Goal: Task Accomplishment & Management: Use online tool/utility

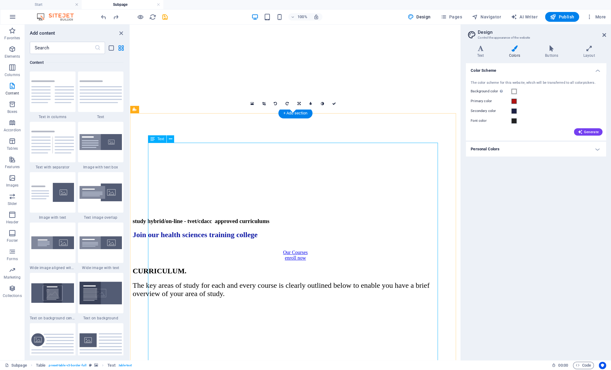
scroll to position [176, 0]
click at [139, 303] on figure at bounding box center [296, 303] width 326 height 0
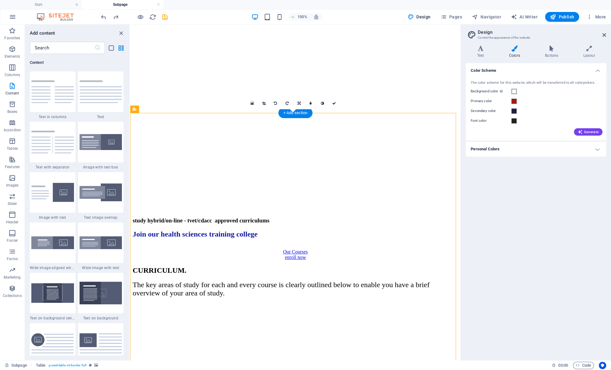
click at [139, 303] on figure at bounding box center [296, 303] width 326 height 0
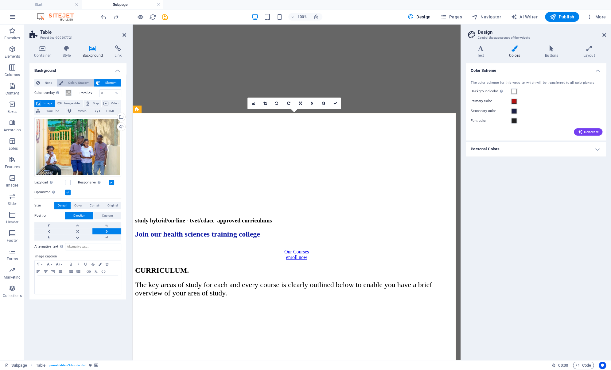
click at [71, 84] on span "Color / Gradient" at bounding box center [78, 82] width 27 height 7
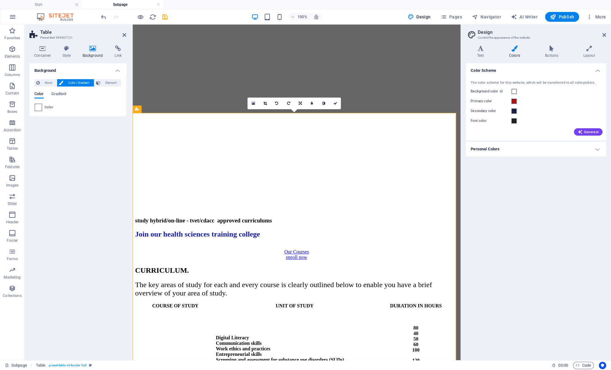
click at [40, 109] on span at bounding box center [38, 107] width 7 height 7
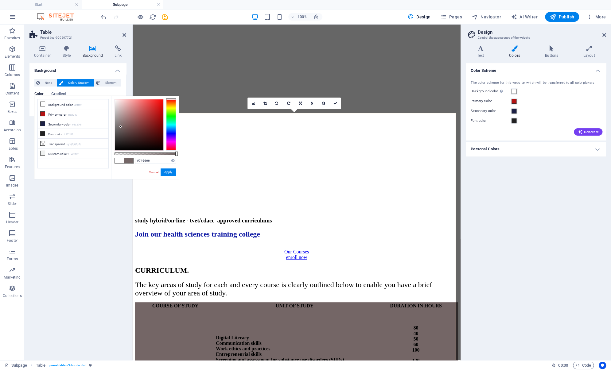
type input "#766767"
drag, startPoint x: 115, startPoint y: 99, endPoint x: 121, endPoint y: 127, distance: 28.3
click at [121, 127] on div at bounding box center [120, 126] width 2 height 2
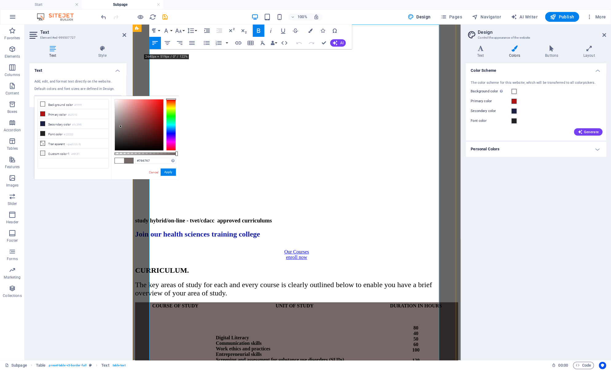
scroll to position [294, 0]
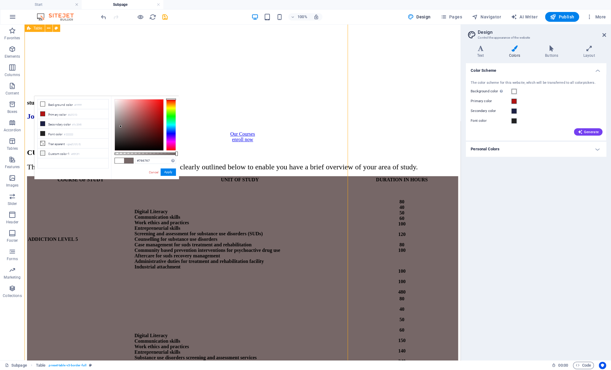
scroll to position [283, 0]
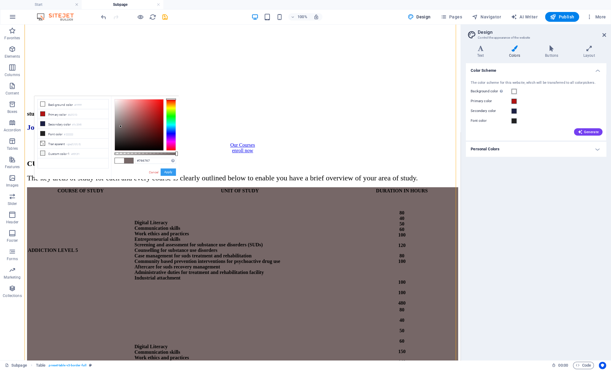
click at [165, 171] on button "Apply" at bounding box center [168, 172] width 15 height 7
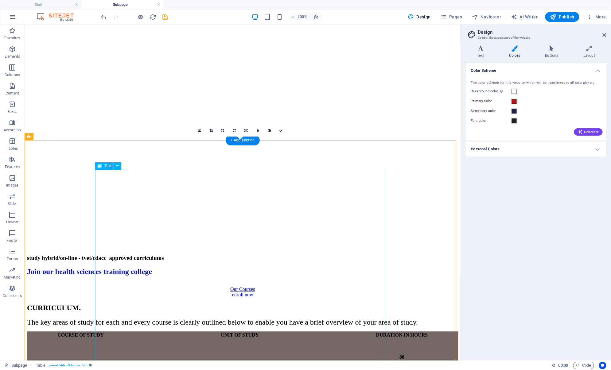
scroll to position [139, 0]
click at [118, 166] on icon at bounding box center [117, 165] width 3 height 6
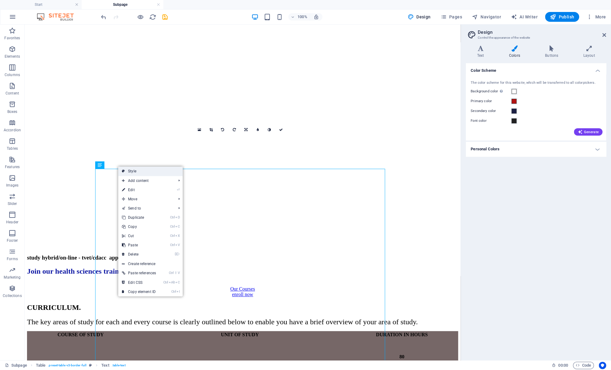
click at [147, 173] on link "Style" at bounding box center [150, 171] width 64 height 9
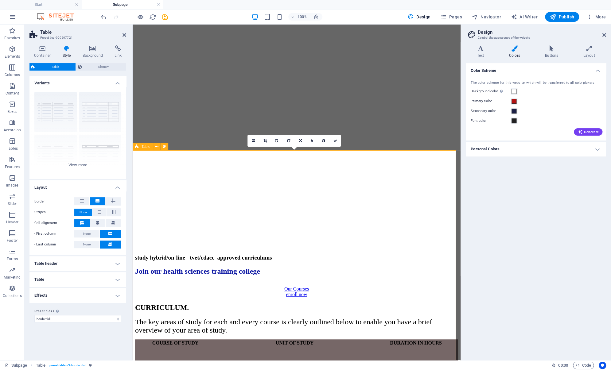
click at [94, 51] on icon at bounding box center [93, 48] width 30 height 6
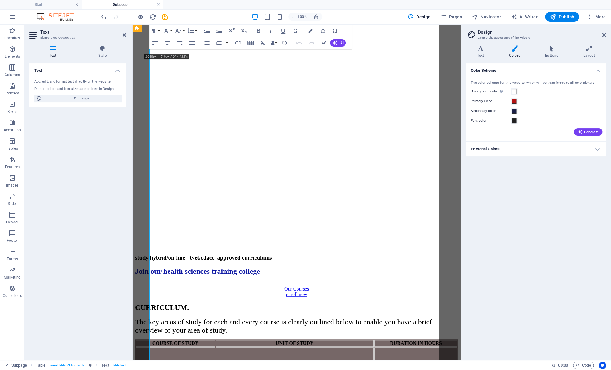
scroll to position [294, 0]
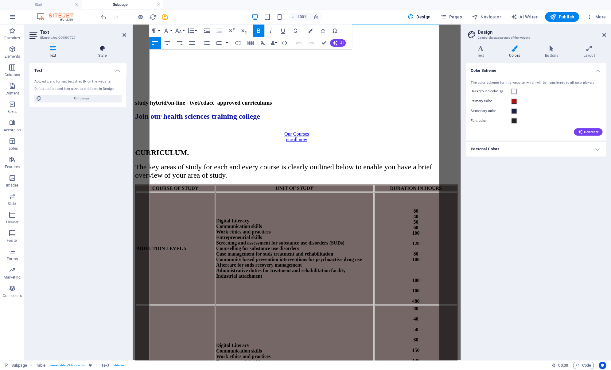
click at [103, 51] on icon at bounding box center [102, 48] width 48 height 6
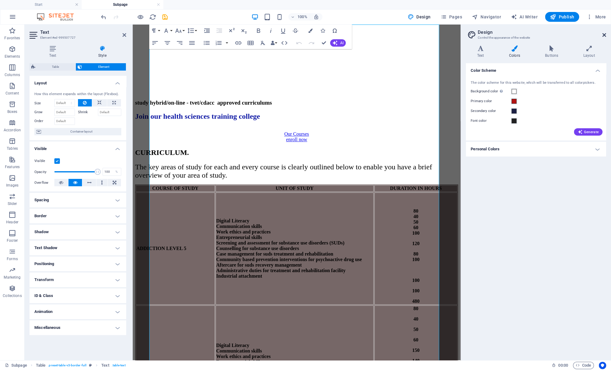
click at [603, 35] on icon at bounding box center [605, 35] width 4 height 5
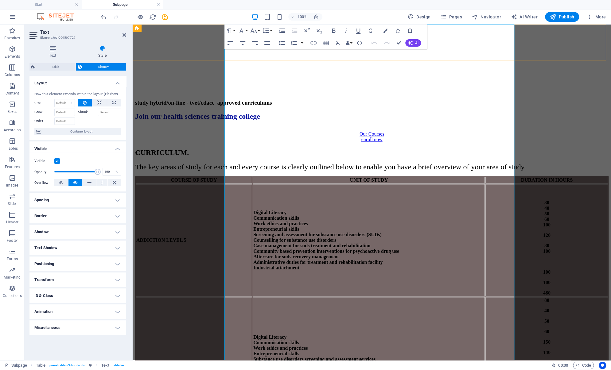
scroll to position [283, 0]
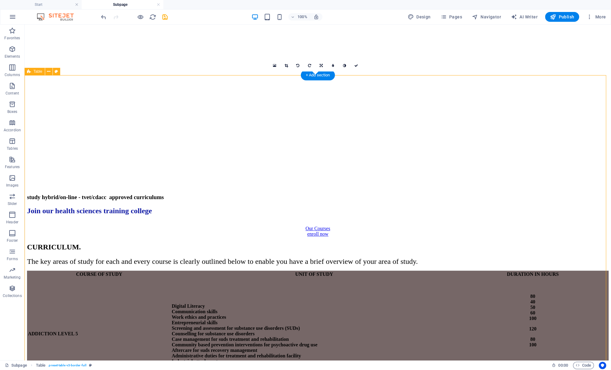
scroll to position [205, 0]
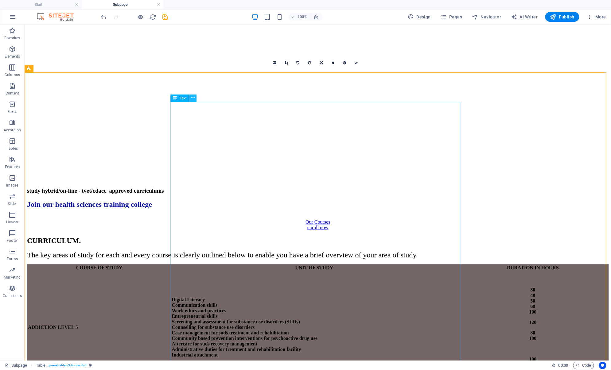
click at [192, 100] on icon at bounding box center [192, 98] width 3 height 6
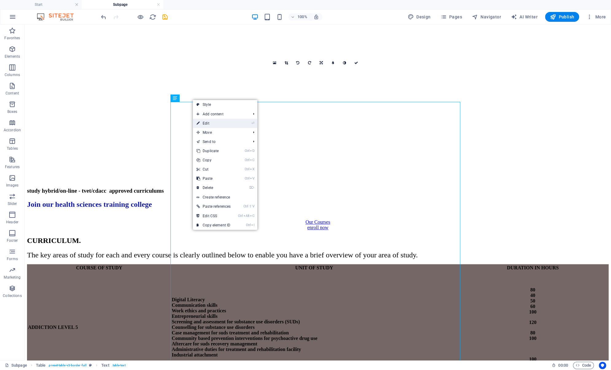
click at [198, 123] on icon at bounding box center [198, 123] width 3 height 9
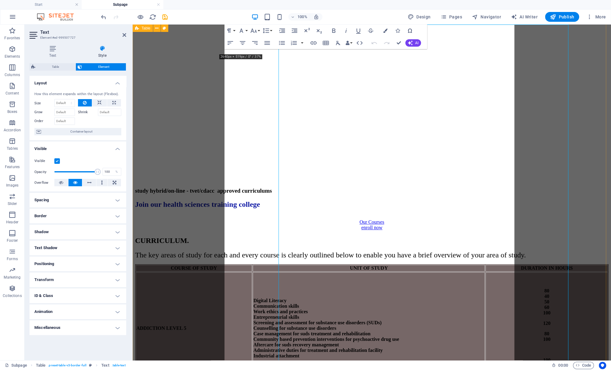
scroll to position [283, 0]
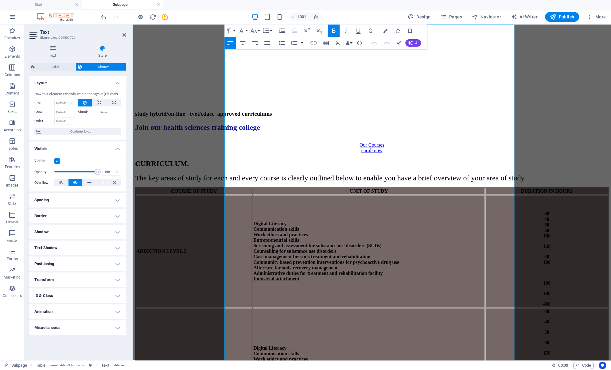
click at [324, 45] on icon "button" at bounding box center [326, 43] width 6 height 4
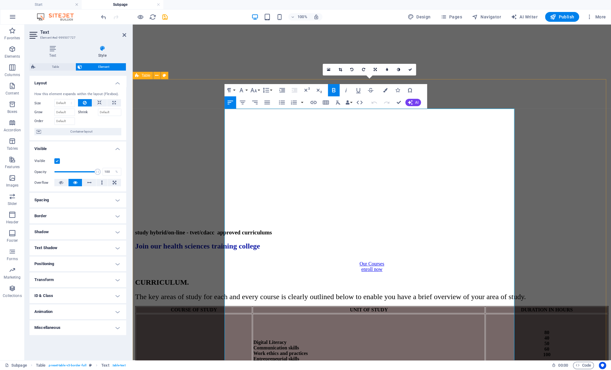
scroll to position [160, 0]
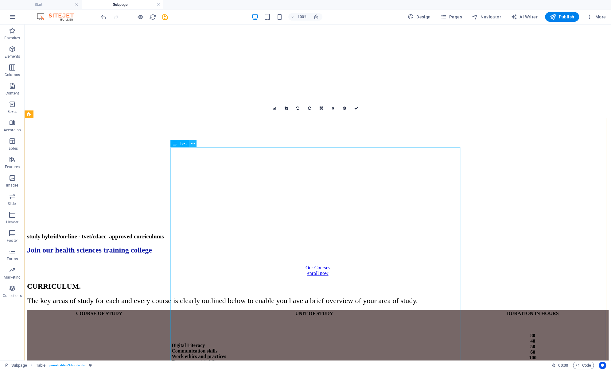
click at [192, 143] on icon at bounding box center [192, 144] width 3 height 6
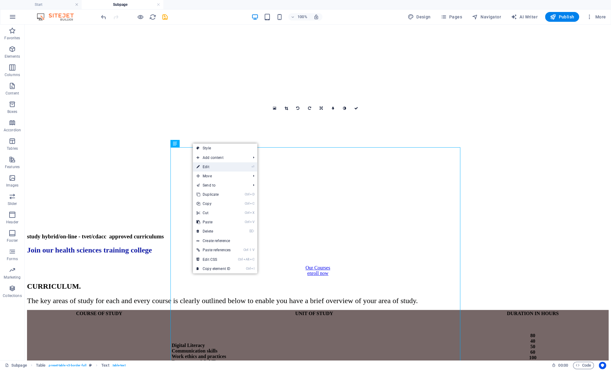
click at [214, 166] on link "⏎ Edit" at bounding box center [213, 166] width 41 height 9
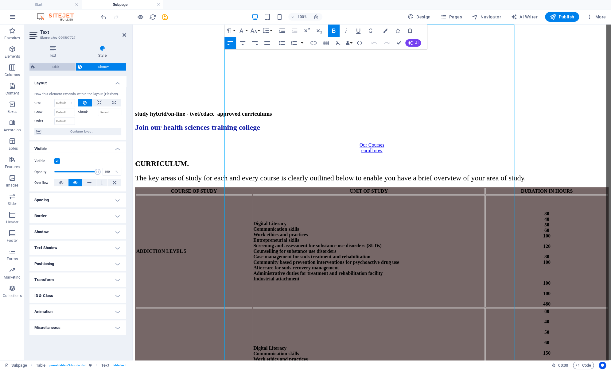
click at [66, 67] on span "Table" at bounding box center [55, 66] width 37 height 7
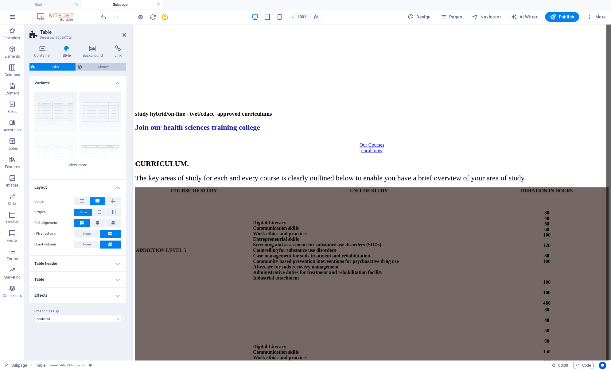
click at [92, 68] on span "Element" at bounding box center [104, 66] width 41 height 7
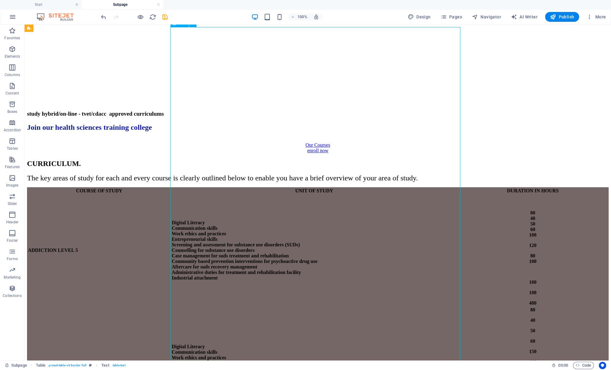
scroll to position [160, 0]
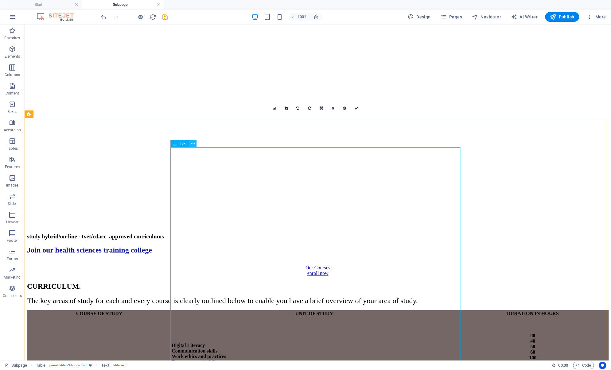
click at [194, 145] on icon at bounding box center [192, 144] width 3 height 6
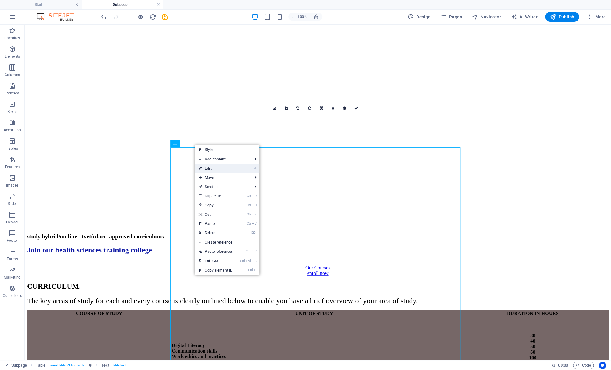
click at [240, 169] on li "⏎ Edit" at bounding box center [227, 168] width 64 height 9
click at [208, 170] on link "⏎ Edit" at bounding box center [215, 168] width 41 height 9
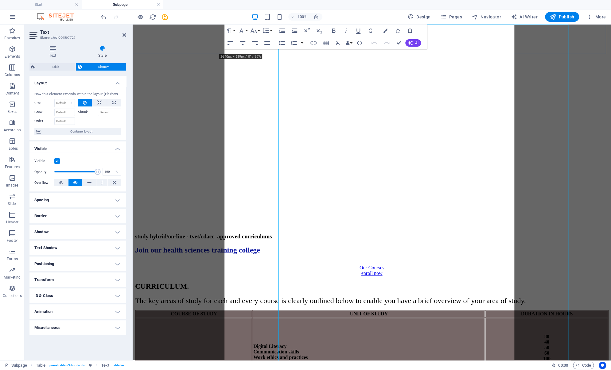
scroll to position [283, 0]
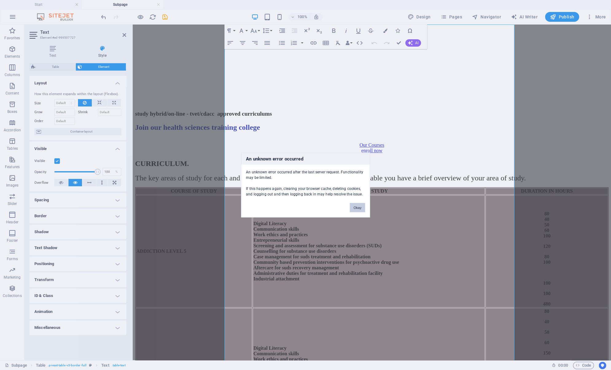
click at [360, 207] on button "Okay" at bounding box center [357, 207] width 15 height 9
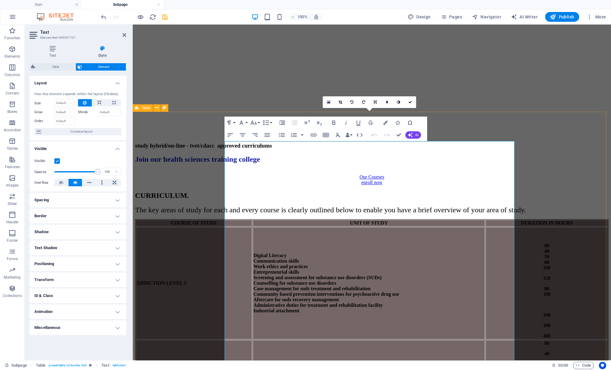
scroll to position [160, 0]
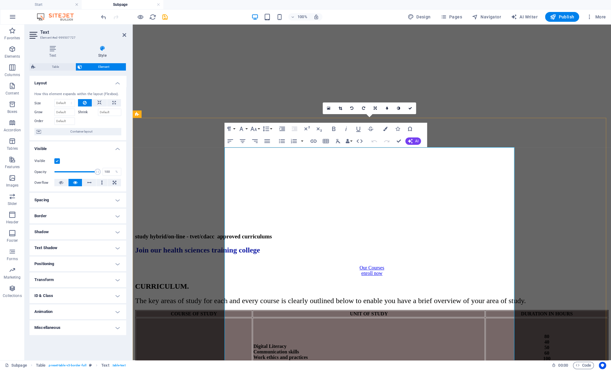
click at [239, 318] on td "ADDICTION LEVEL 5" at bounding box center [194, 374] width 116 height 112
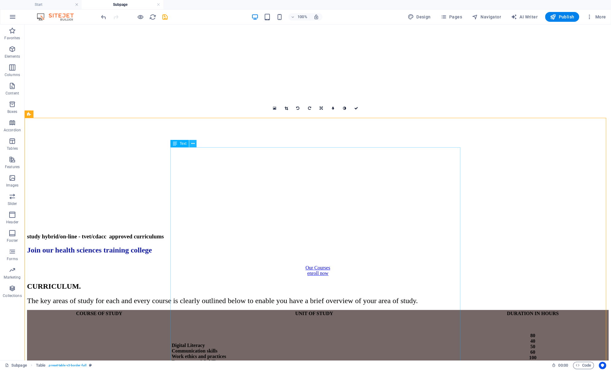
click at [193, 144] on icon at bounding box center [192, 144] width 3 height 6
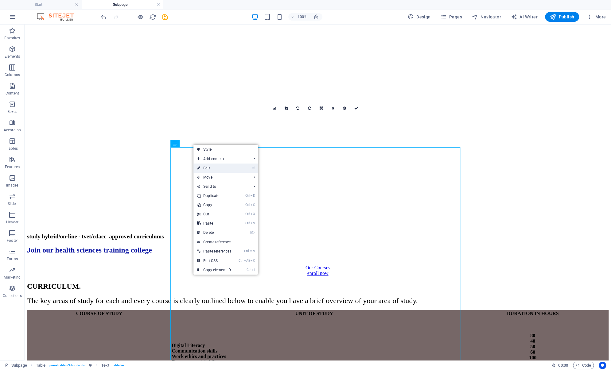
click at [203, 171] on link "⏎ Edit" at bounding box center [213, 168] width 41 height 9
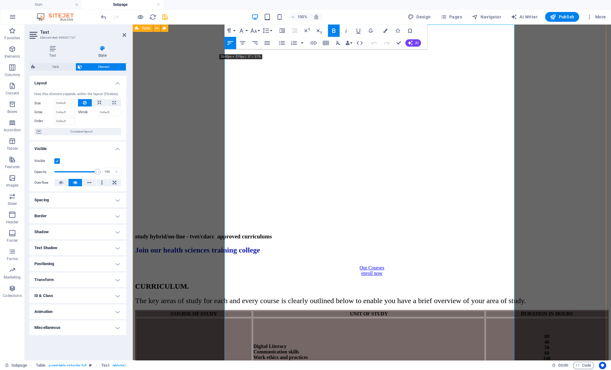
scroll to position [283, 0]
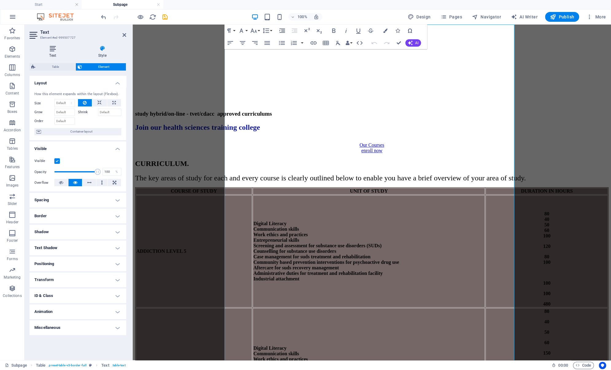
click at [52, 51] on icon at bounding box center [52, 48] width 46 height 6
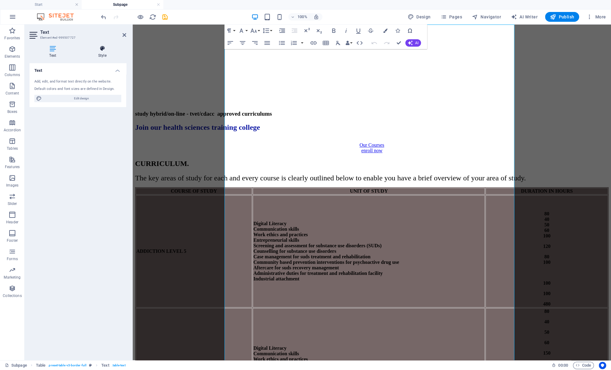
click at [100, 51] on icon at bounding box center [102, 48] width 48 height 6
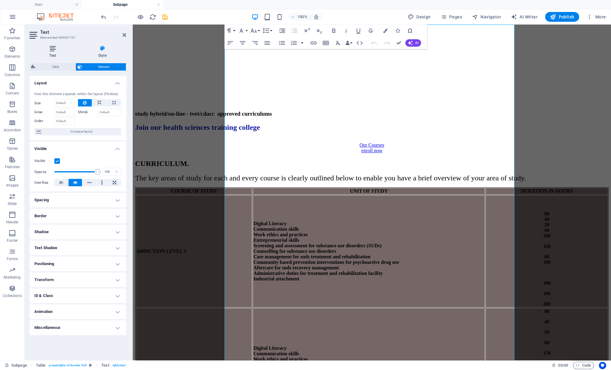
click at [52, 51] on icon at bounding box center [52, 48] width 46 height 6
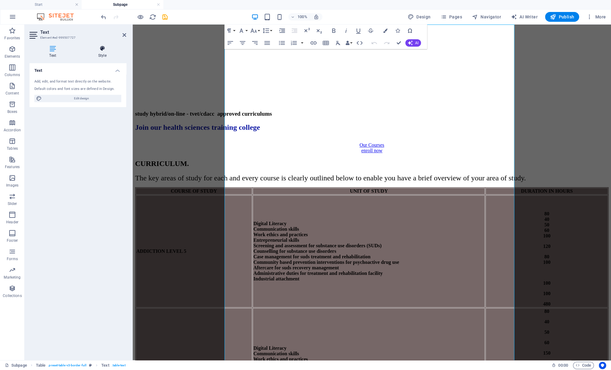
click at [106, 50] on icon at bounding box center [102, 48] width 48 height 6
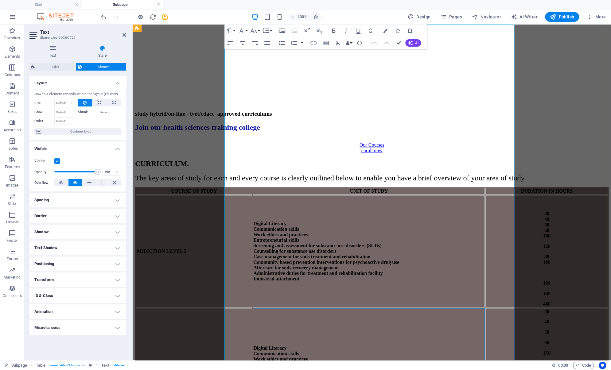
click at [390, 130] on icon "button" at bounding box center [388, 128] width 7 height 7
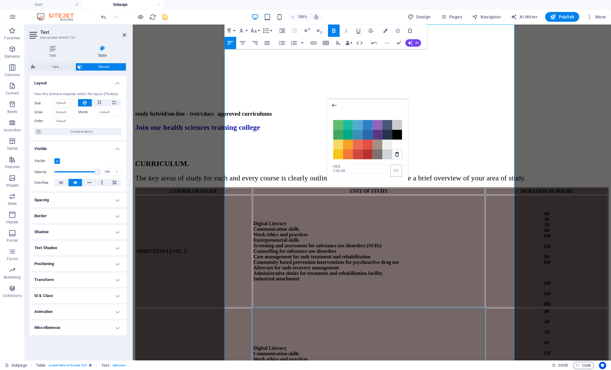
click at [396, 152] on icon at bounding box center [397, 154] width 4 height 5
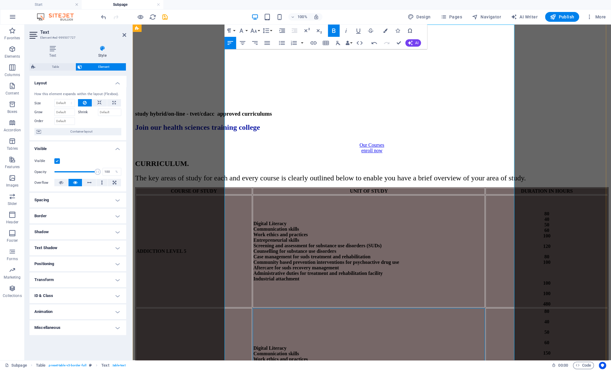
click at [391, 131] on icon "button" at bounding box center [389, 128] width 6 height 5
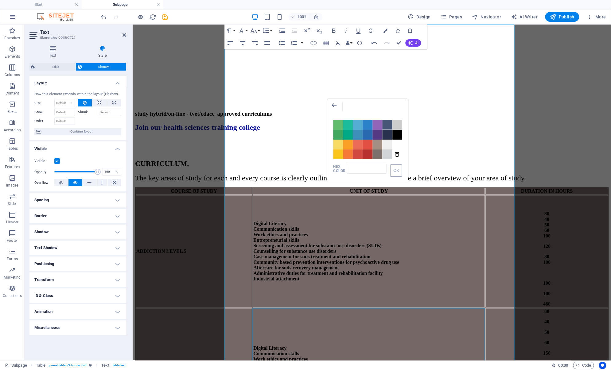
click at [386, 135] on span "Color #28324E" at bounding box center [387, 135] width 10 height 10
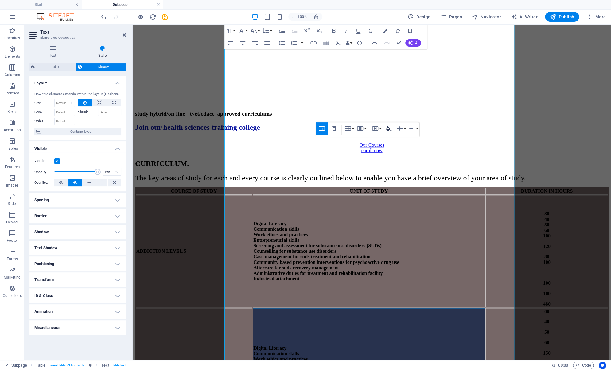
click at [390, 132] on icon "button" at bounding box center [388, 128] width 7 height 7
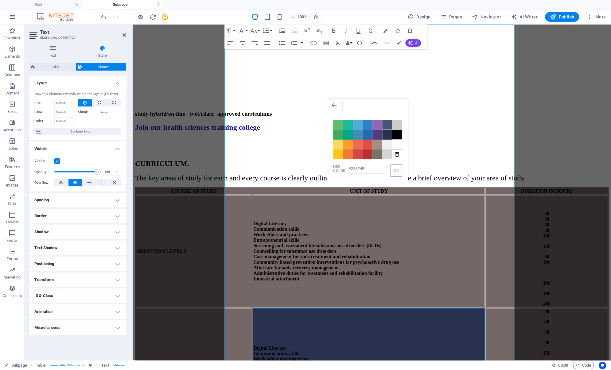
click at [396, 146] on span "Color #FFFFFF" at bounding box center [397, 145] width 10 height 10
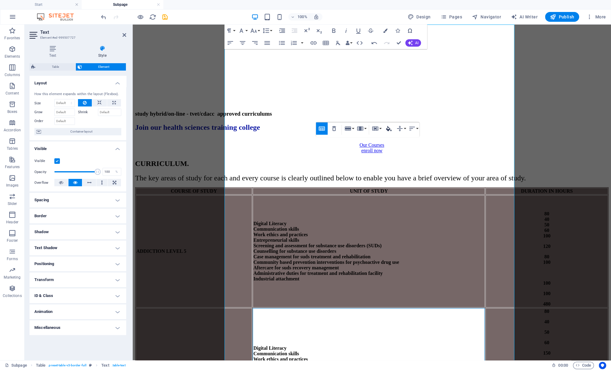
type input "#FFFFFF"
click at [391, 131] on icon "button" at bounding box center [389, 128] width 6 height 5
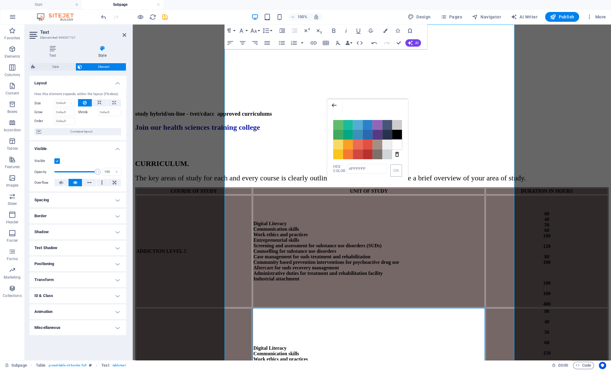
click at [335, 107] on icon "button" at bounding box center [333, 105] width 7 height 7
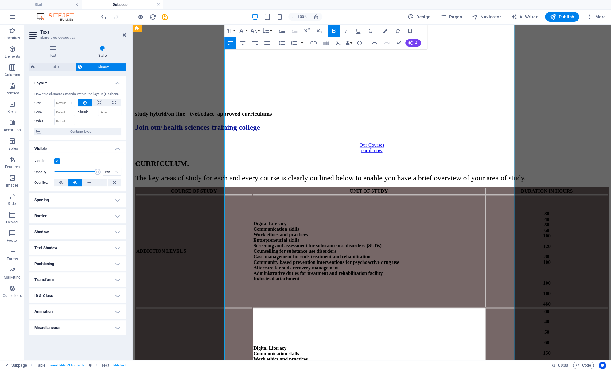
drag, startPoint x: 361, startPoint y: 159, endPoint x: 367, endPoint y: 157, distance: 6.6
click at [390, 131] on icon "button" at bounding box center [388, 128] width 7 height 7
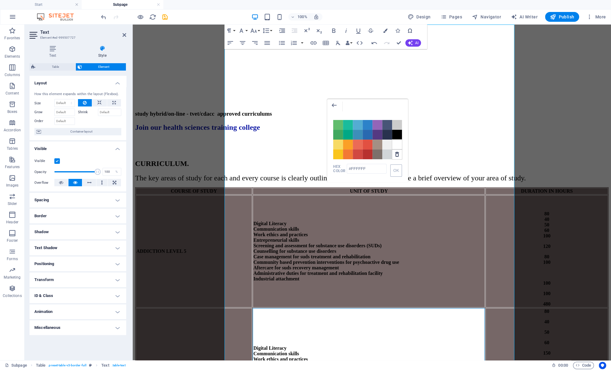
click at [397, 153] on icon at bounding box center [396, 154] width 7 height 7
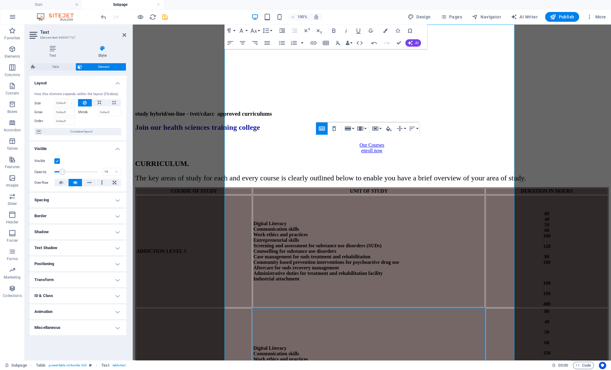
drag, startPoint x: 97, startPoint y: 170, endPoint x: 62, endPoint y: 176, distance: 35.4
click at [62, 176] on span at bounding box center [75, 171] width 43 height 9
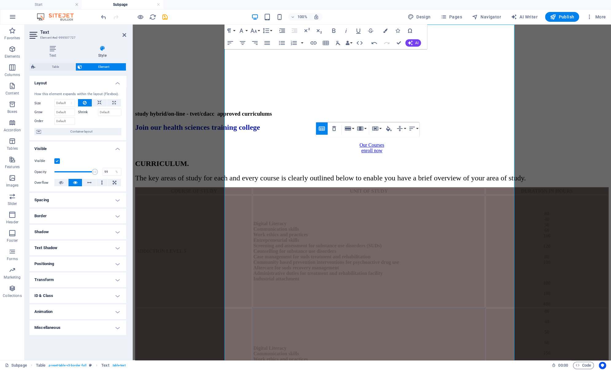
type input "100"
drag, startPoint x: 60, startPoint y: 172, endPoint x: 101, endPoint y: 173, distance: 40.9
click at [101, 173] on span at bounding box center [98, 172] width 6 height 6
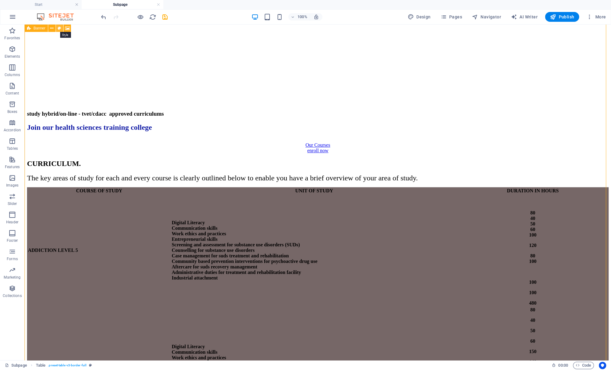
click at [60, 28] on icon at bounding box center [59, 28] width 3 height 6
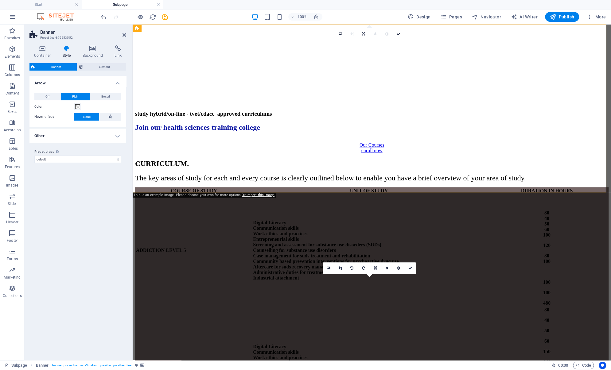
scroll to position [0, 0]
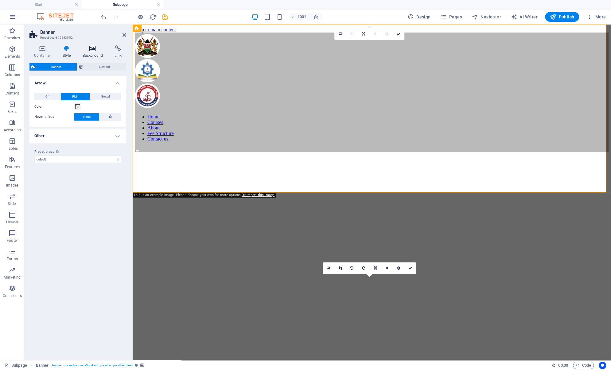
click at [92, 48] on icon at bounding box center [93, 48] width 30 height 6
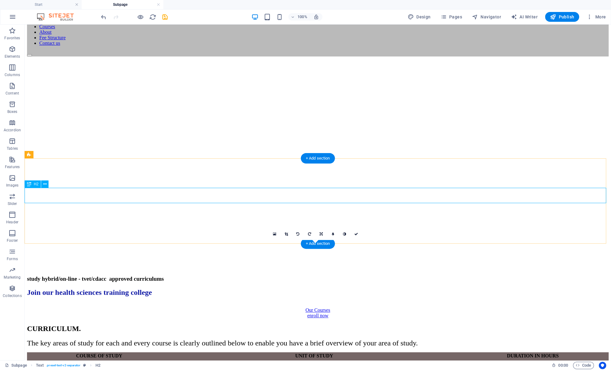
scroll to position [126, 0]
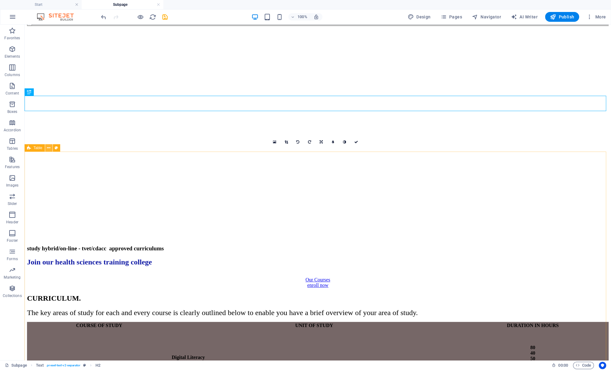
click at [49, 150] on icon at bounding box center [48, 148] width 3 height 6
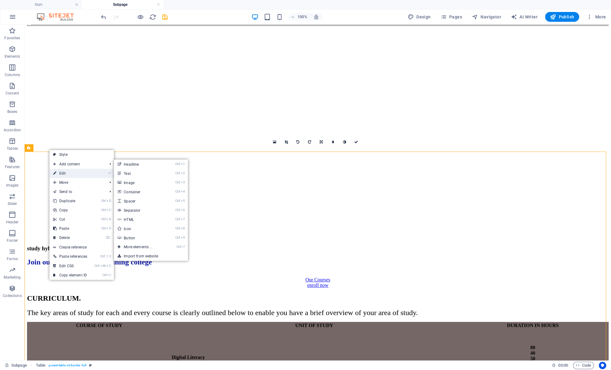
click at [74, 174] on link "⏎ Edit" at bounding box center [69, 173] width 41 height 9
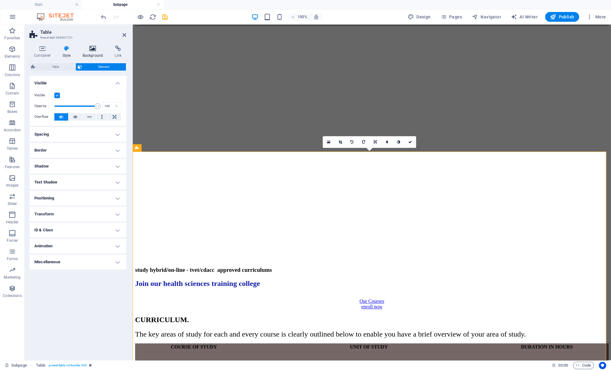
click at [93, 52] on h4 "Background" at bounding box center [94, 51] width 32 height 13
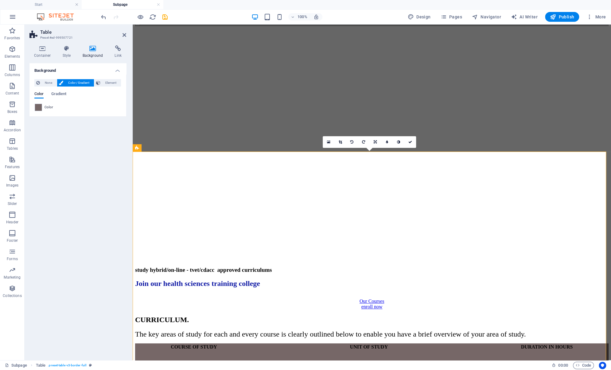
click at [45, 107] on span "Color" at bounding box center [49, 107] width 9 height 5
click at [37, 107] on span at bounding box center [38, 107] width 7 height 7
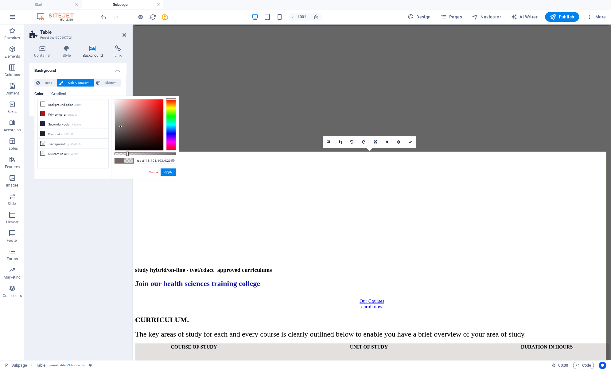
drag, startPoint x: 176, startPoint y: 154, endPoint x: 127, endPoint y: 159, distance: 49.1
click at [127, 159] on div "rgba(118, 103, 103, 0.201) Supported formats #0852ed rgb(8, 82, 237) rgba(8, 82…" at bounding box center [145, 182] width 68 height 172
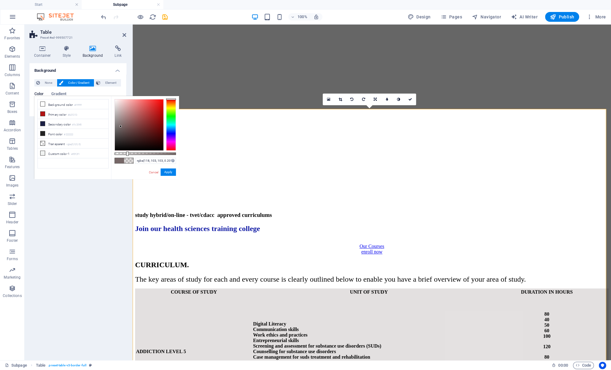
scroll to position [120, 0]
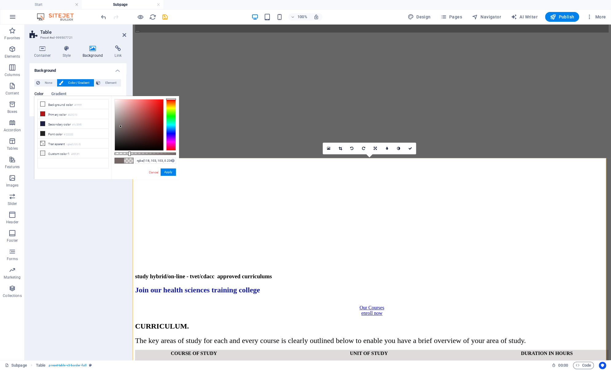
drag, startPoint x: 127, startPoint y: 154, endPoint x: 135, endPoint y: 155, distance: 8.5
click at [130, 154] on div at bounding box center [129, 154] width 2 height 4
type input "rgba(118, 103, 103, 0.251)"
click at [167, 171] on button "Apply" at bounding box center [168, 172] width 15 height 7
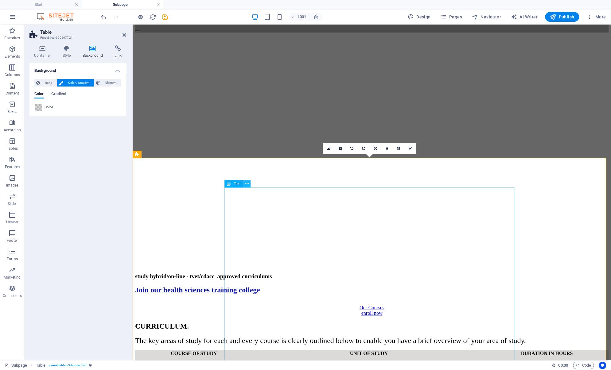
click at [248, 184] on icon at bounding box center [246, 184] width 3 height 6
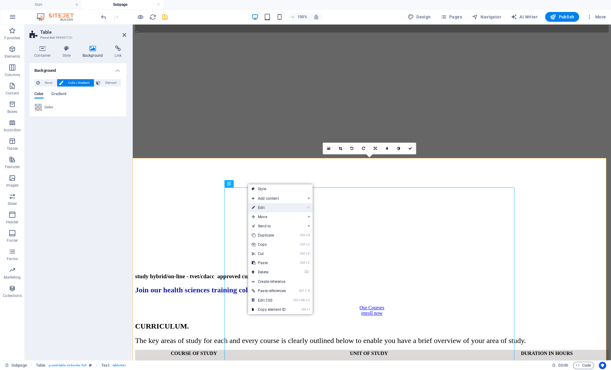
click at [260, 209] on link "⏎ Edit" at bounding box center [268, 207] width 41 height 9
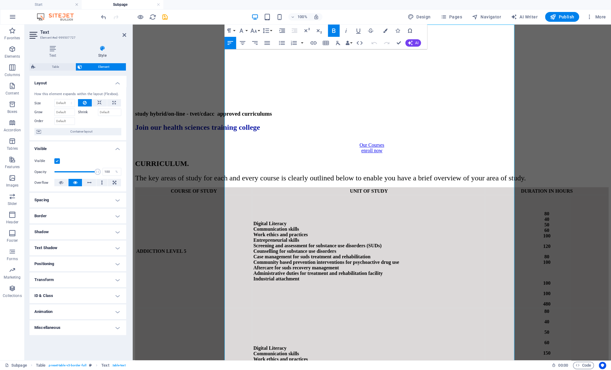
click at [72, 217] on h4 "Border" at bounding box center [77, 216] width 97 height 15
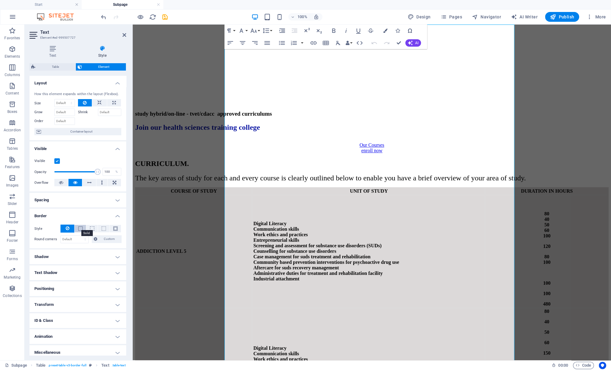
click at [81, 229] on span at bounding box center [80, 229] width 4 height 4
click at [83, 262] on select "Default px rem % vh vw Custom" at bounding box center [75, 259] width 28 height 7
select select "%"
click at [79, 256] on select "Default px rem % vh vw Custom" at bounding box center [75, 259] width 28 height 7
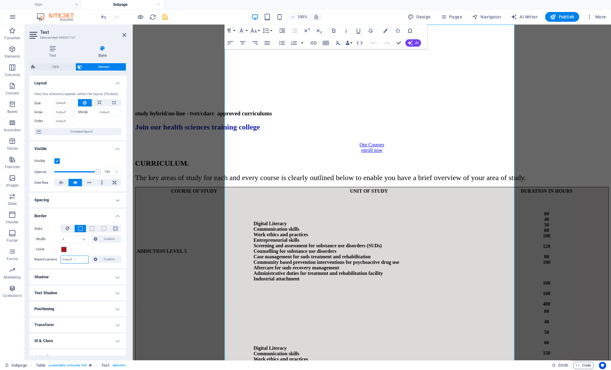
type input "100"
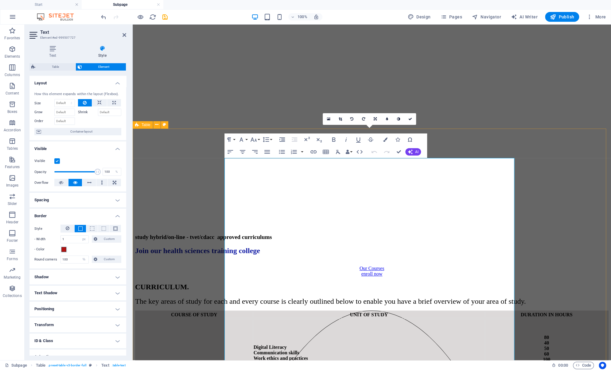
scroll to position [160, 0]
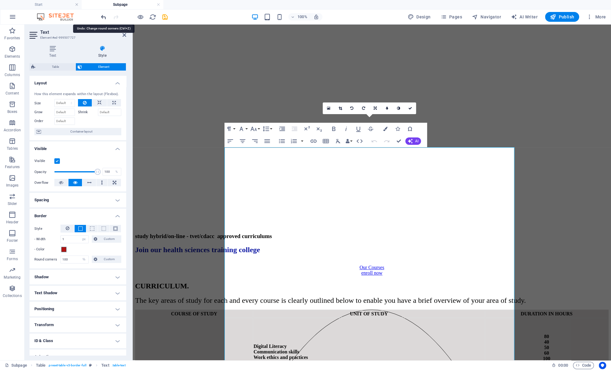
click at [103, 16] on icon "undo" at bounding box center [103, 17] width 7 height 7
select select "DISABLED_OPTION_VALUE"
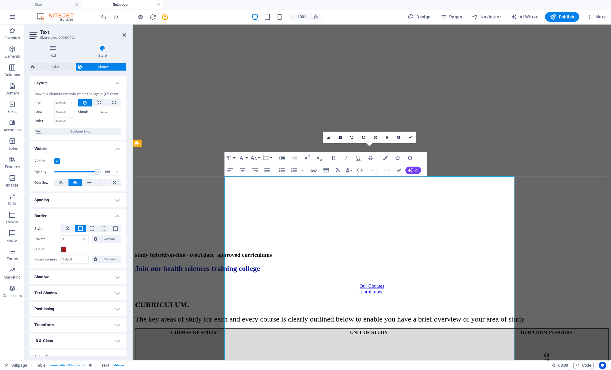
scroll to position [129, 0]
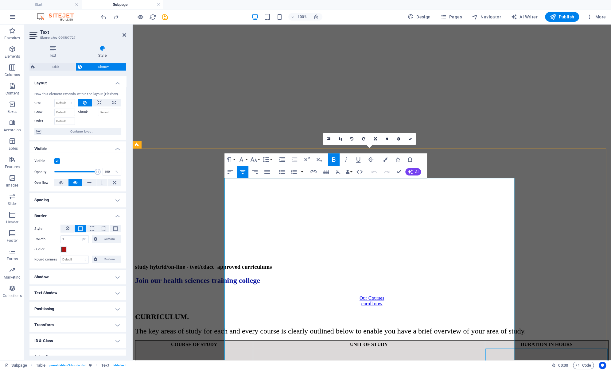
click at [486, 354] on p at bounding box center [546, 357] width 121 height 6
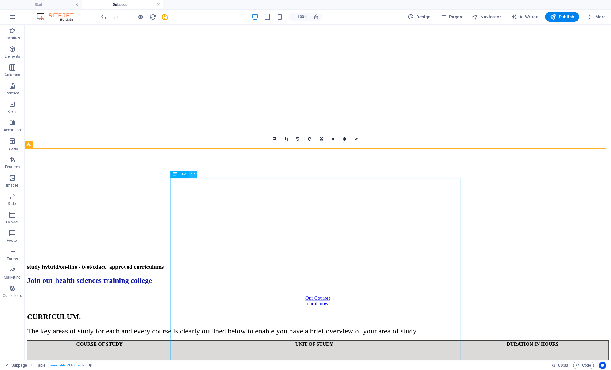
click at [192, 174] on icon at bounding box center [192, 174] width 3 height 6
click at [191, 173] on button at bounding box center [192, 174] width 7 height 7
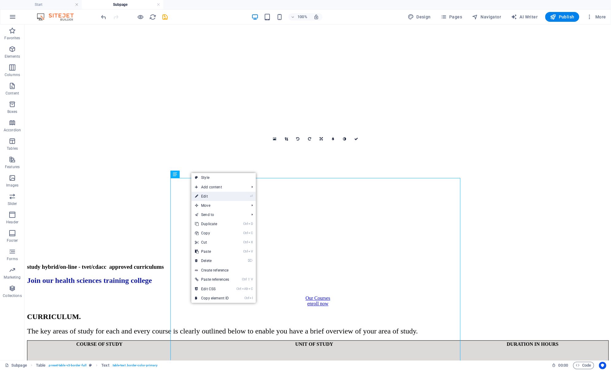
click at [215, 197] on link "⏎ Edit" at bounding box center [211, 196] width 41 height 9
select select "px"
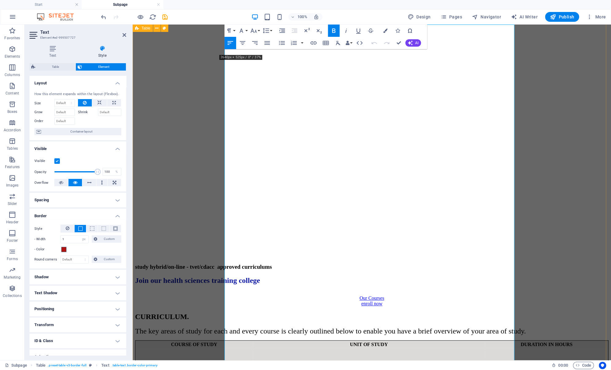
scroll to position [283, 0]
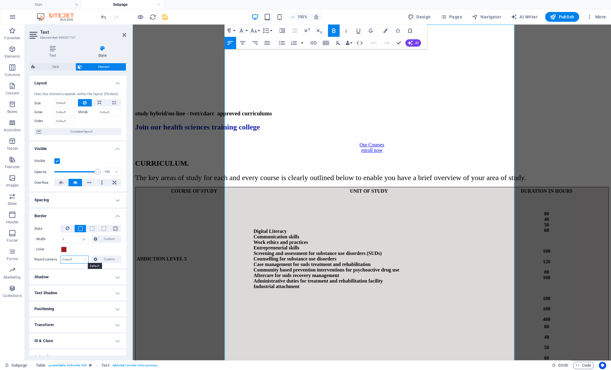
click at [73, 260] on select "Default px rem % vh vw Custom" at bounding box center [75, 259] width 28 height 7
select select "%"
click at [79, 256] on select "Default px rem % vh vw Custom" at bounding box center [75, 259] width 28 height 7
type input "100"
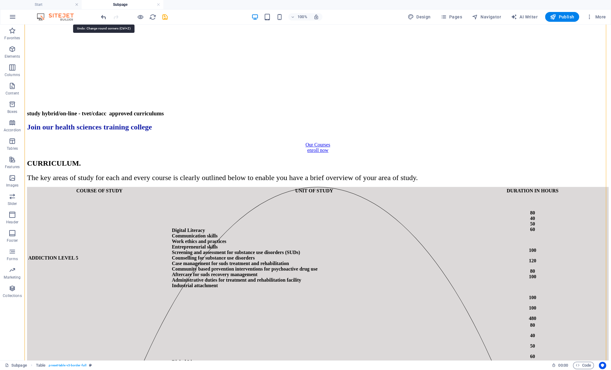
click at [103, 16] on icon "undo" at bounding box center [103, 17] width 7 height 7
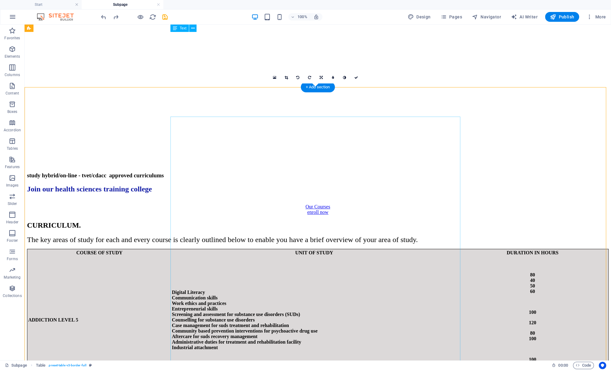
scroll to position [191, 0]
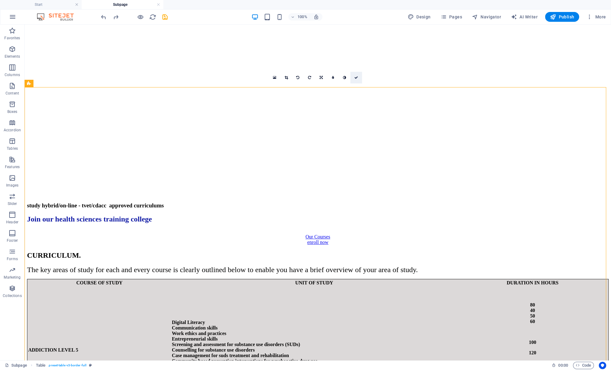
click at [355, 76] on icon at bounding box center [356, 78] width 4 height 4
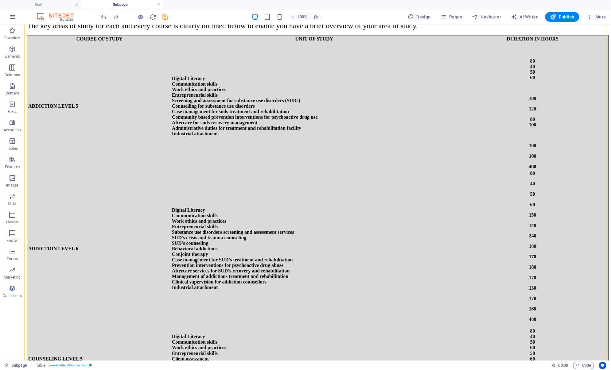
scroll to position [281, 0]
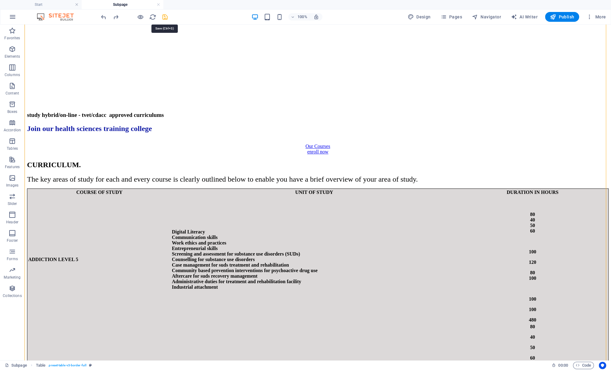
click at [164, 17] on icon "save" at bounding box center [165, 17] width 7 height 7
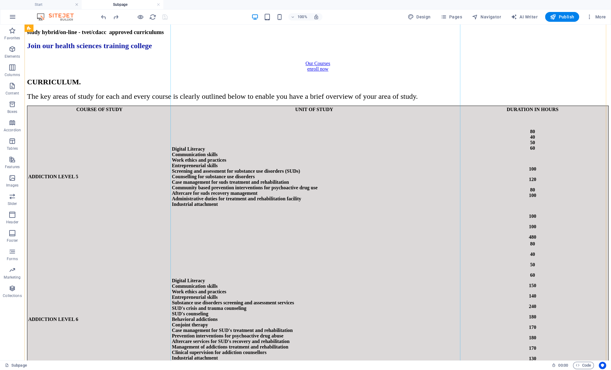
scroll to position [373, 0]
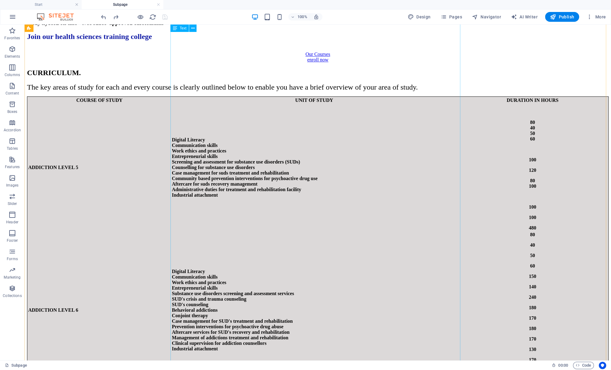
select select "px"
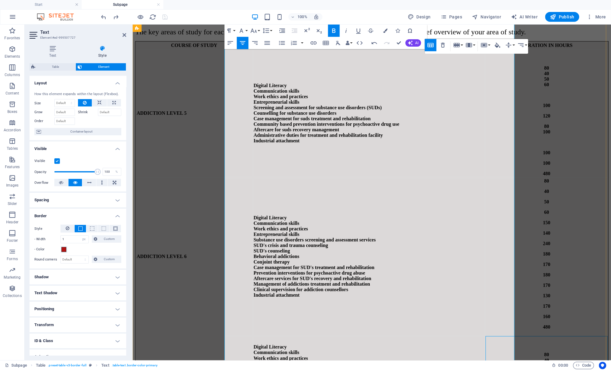
scroll to position [496, 0]
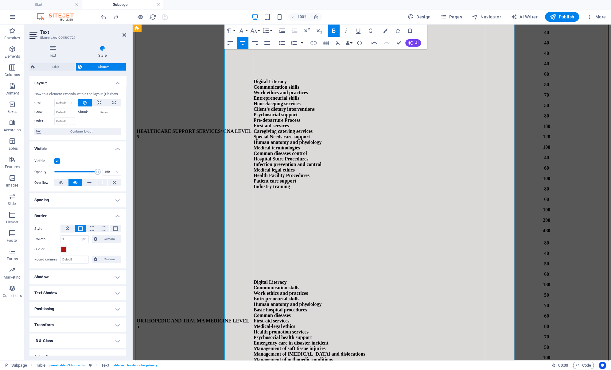
scroll to position [1387, 0]
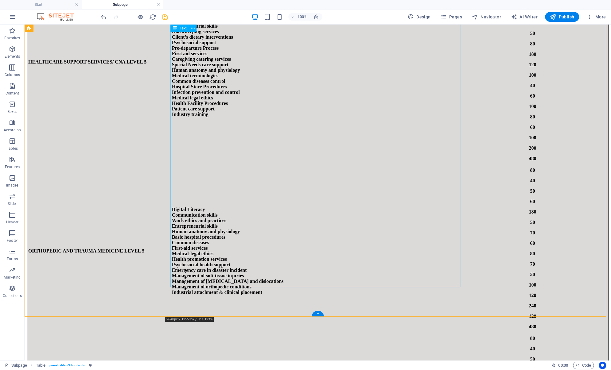
click at [167, 17] on icon "save" at bounding box center [165, 17] width 7 height 7
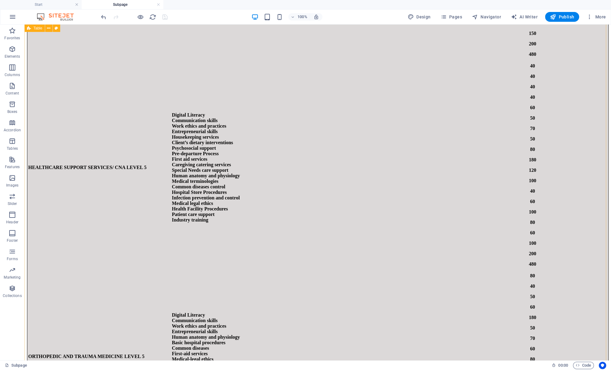
scroll to position [1264, 0]
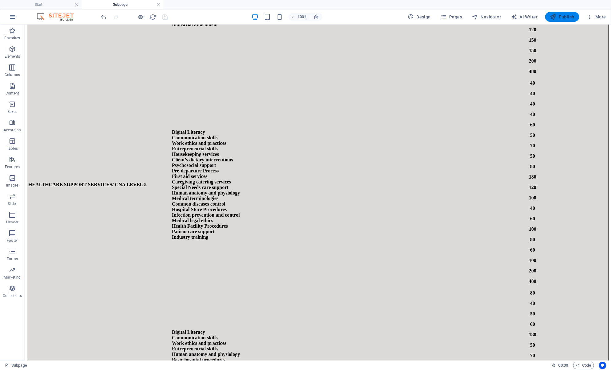
click at [567, 15] on span "Publish" at bounding box center [562, 17] width 24 height 6
